Goal: Information Seeking & Learning: Learn about a topic

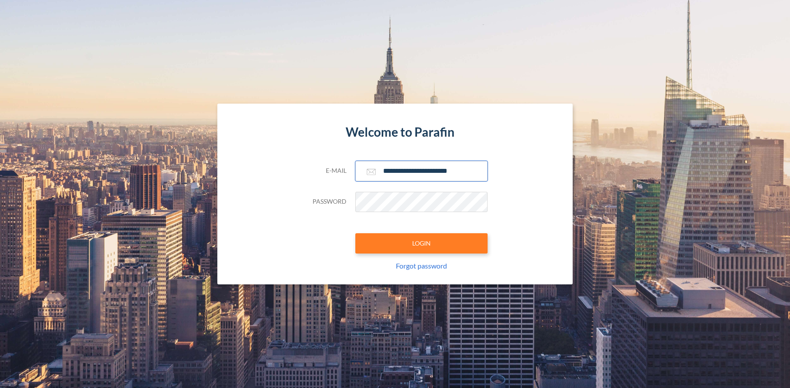
type input "**********"
click at [421, 243] on button "LOGIN" at bounding box center [421, 243] width 132 height 20
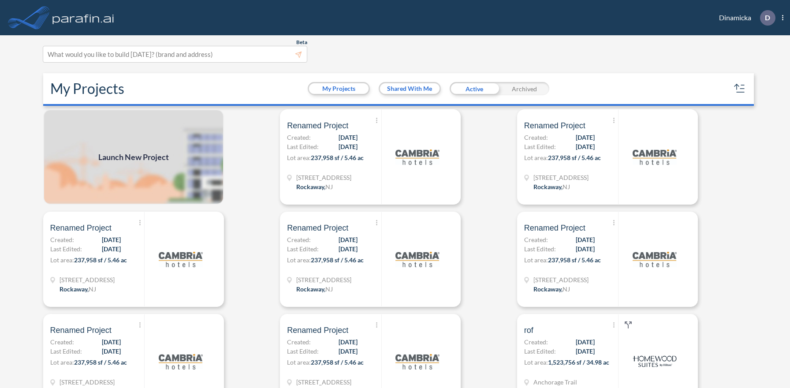
scroll to position [2, 0]
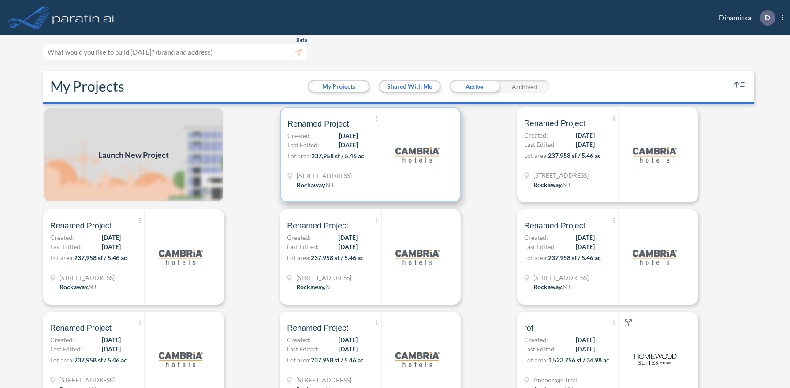
click at [370, 154] on p "Lot area: 237,958 sf / 5.46 ac" at bounding box center [333, 157] width 93 height 13
